Goal: Task Accomplishment & Management: Use online tool/utility

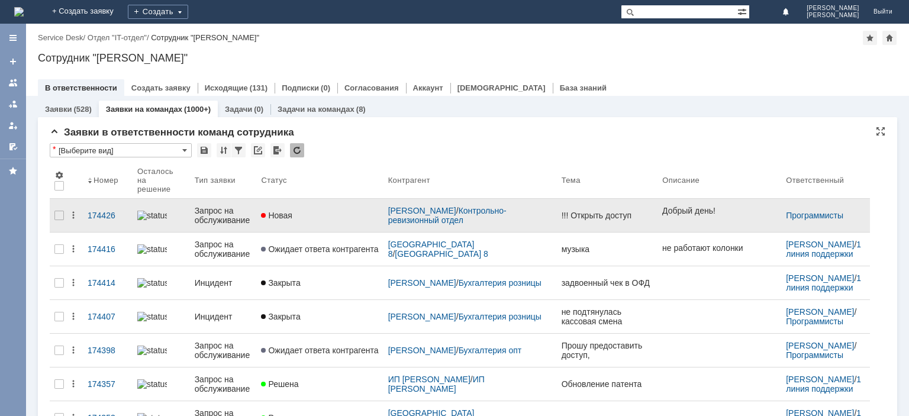
click at [233, 206] on div "Запрос на обслуживание" at bounding box center [223, 215] width 57 height 19
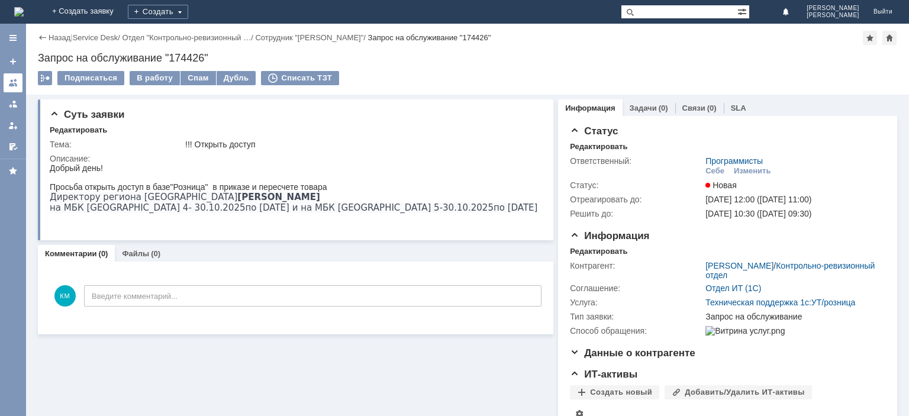
click at [17, 82] on div at bounding box center [12, 82] width 9 height 9
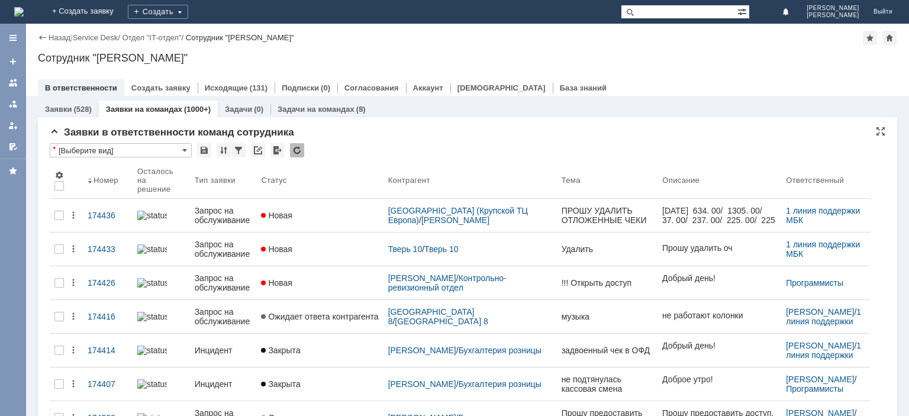
click at [298, 149] on div at bounding box center [297, 150] width 14 height 14
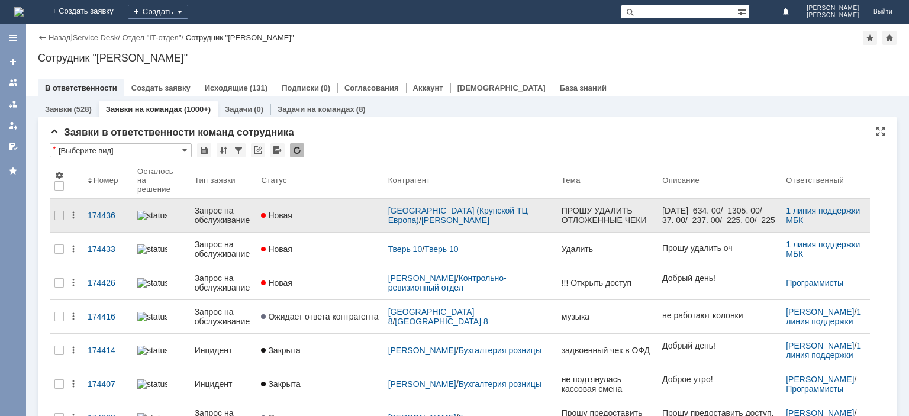
click at [239, 213] on div "Запрос на обслуживание" at bounding box center [223, 215] width 57 height 19
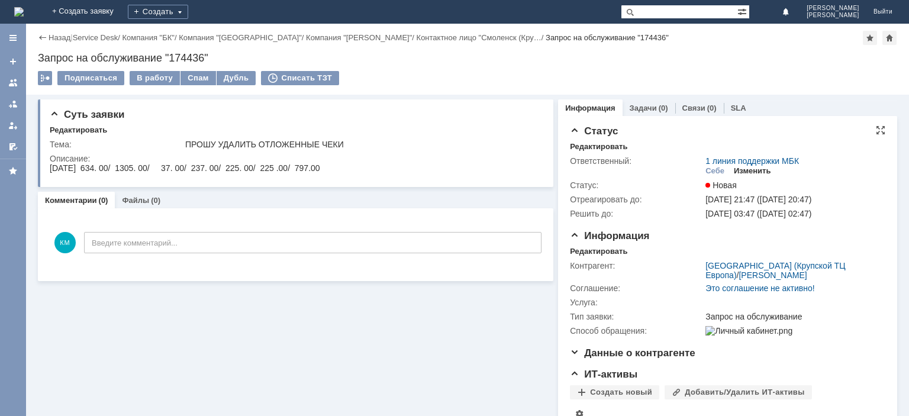
click at [750, 172] on div "Изменить" at bounding box center [752, 170] width 37 height 9
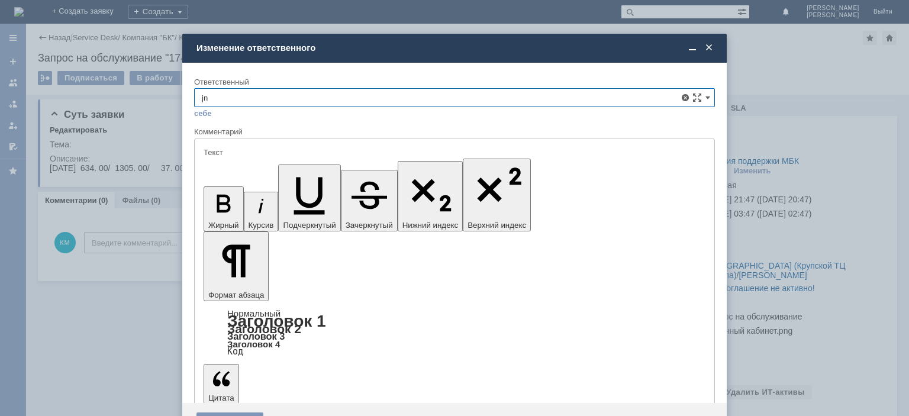
type input "j"
click at [282, 166] on span "Отложенные чеки" at bounding box center [454, 164] width 505 height 9
type input "Отложенные чеки"
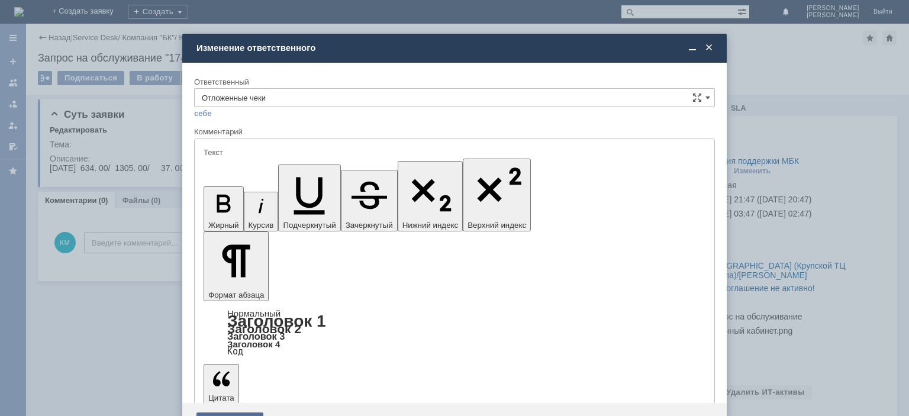
click at [236, 413] on div "Сохранить" at bounding box center [229, 422] width 67 height 19
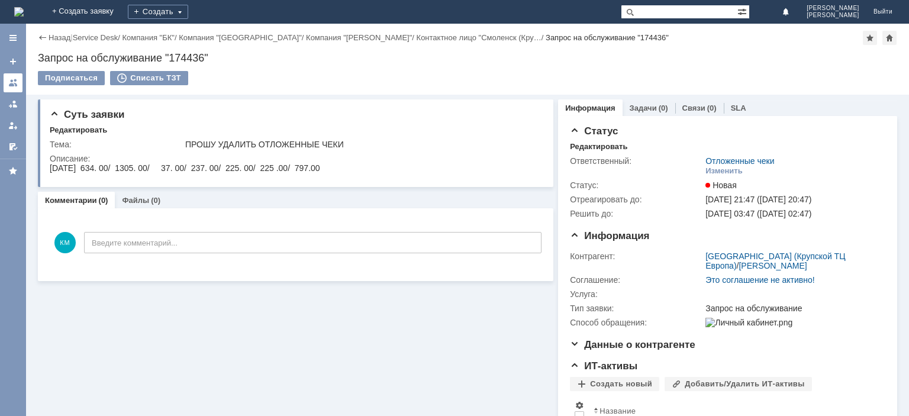
click at [12, 77] on link at bounding box center [13, 82] width 19 height 19
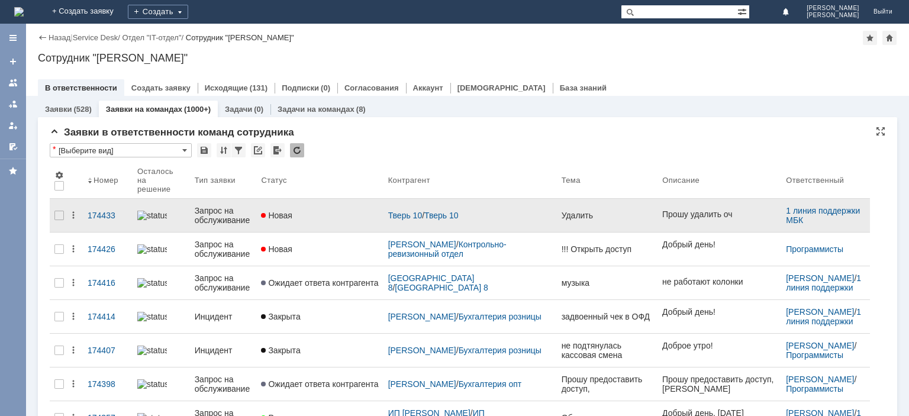
click at [233, 206] on div "Запрос на обслуживание" at bounding box center [223, 215] width 57 height 19
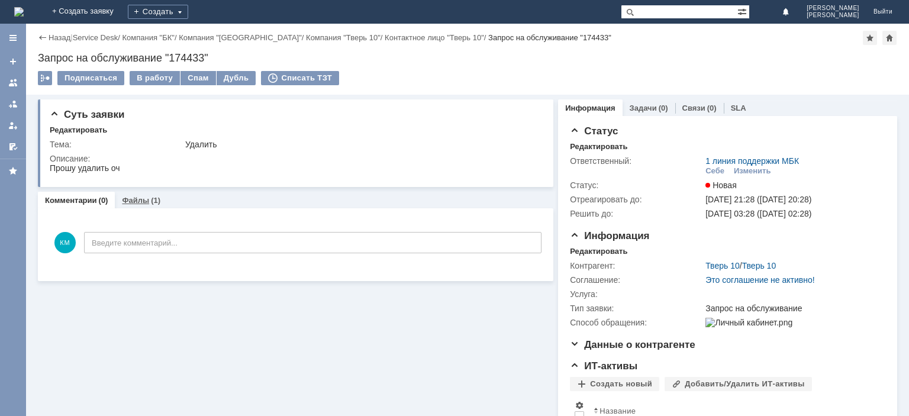
click at [146, 198] on link "Файлы" at bounding box center [135, 200] width 27 height 9
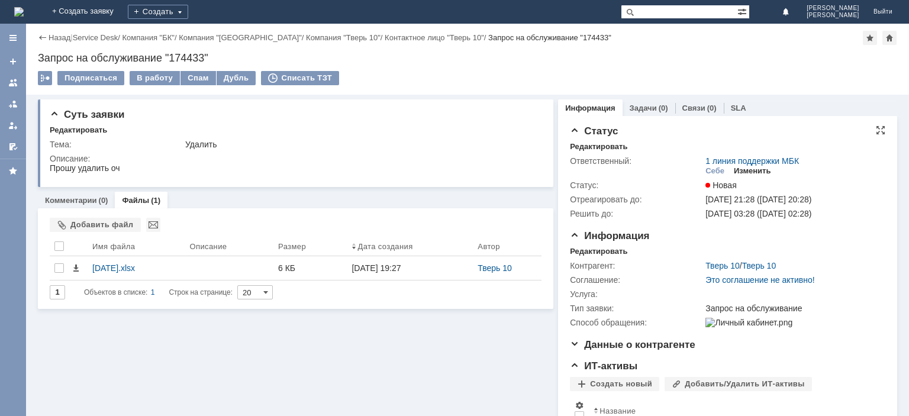
click at [736, 172] on div "Изменить" at bounding box center [752, 170] width 37 height 9
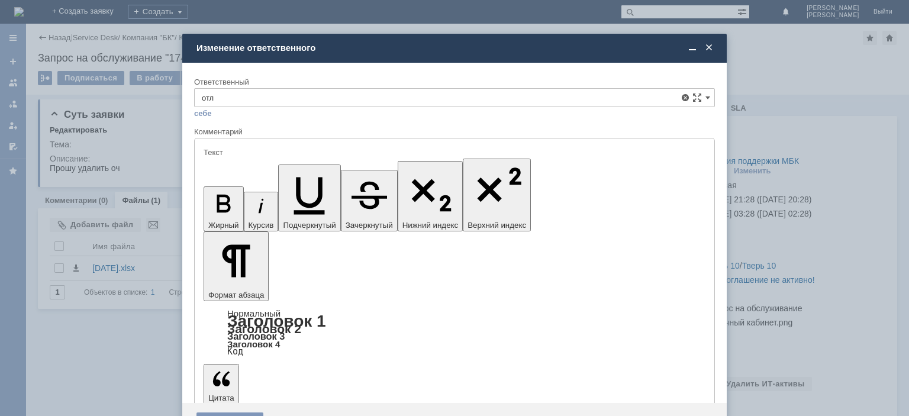
click at [233, 167] on span "Отложенные чеки" at bounding box center [454, 164] width 505 height 9
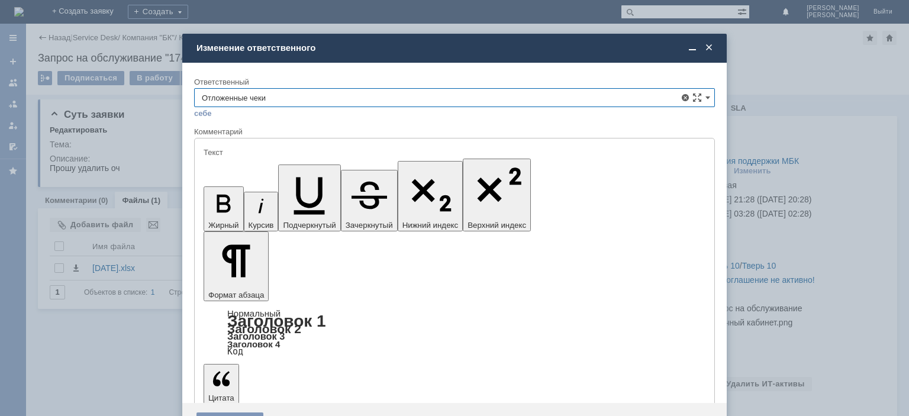
type input "Отложенные чеки"
click at [219, 413] on div "Сохранить" at bounding box center [229, 422] width 67 height 19
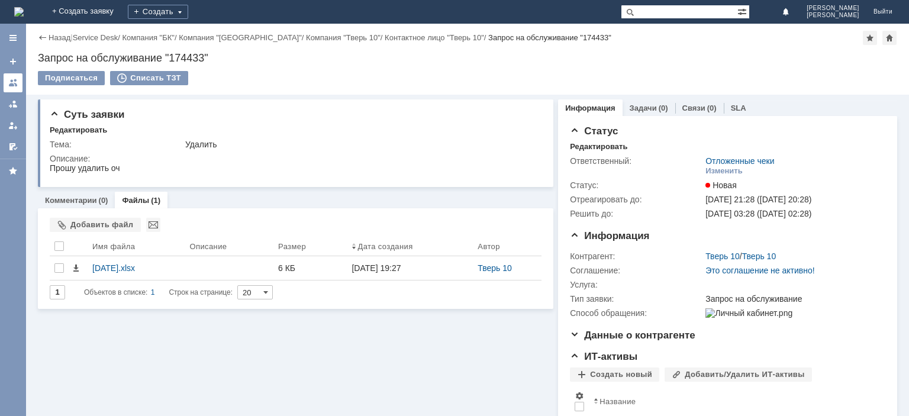
click at [13, 84] on div at bounding box center [12, 82] width 9 height 9
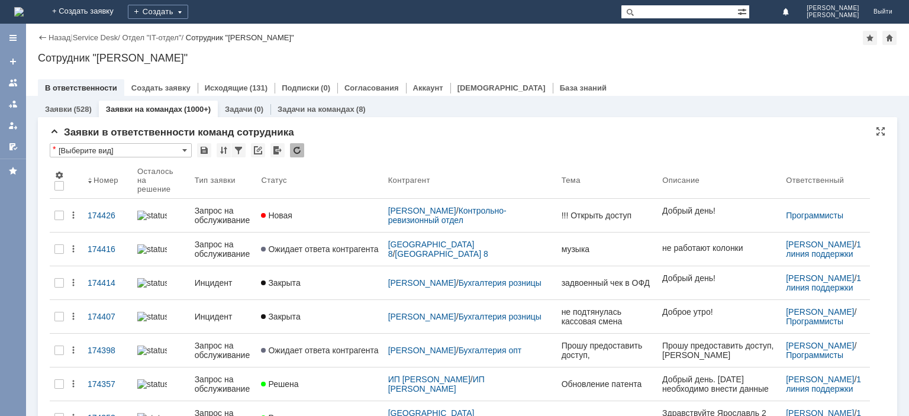
click at [294, 153] on div at bounding box center [297, 150] width 14 height 14
